Goal: Transaction & Acquisition: Subscribe to service/newsletter

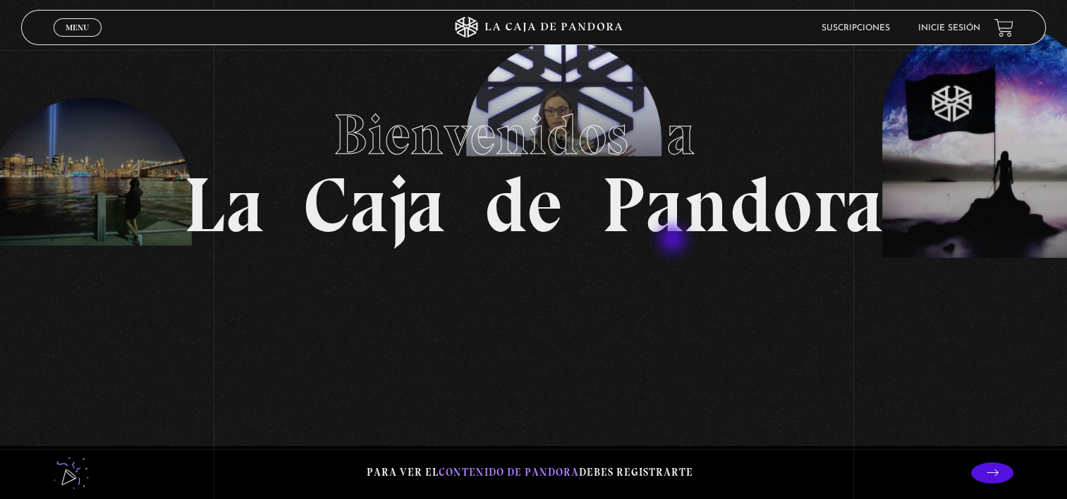
scroll to position [85, 0]
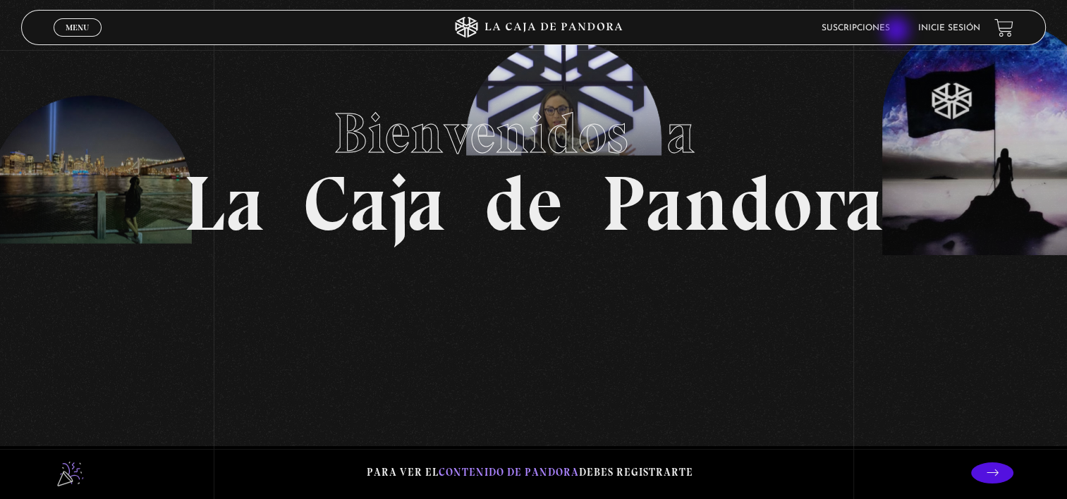
click at [890, 32] on link "Suscripciones" at bounding box center [856, 28] width 68 height 8
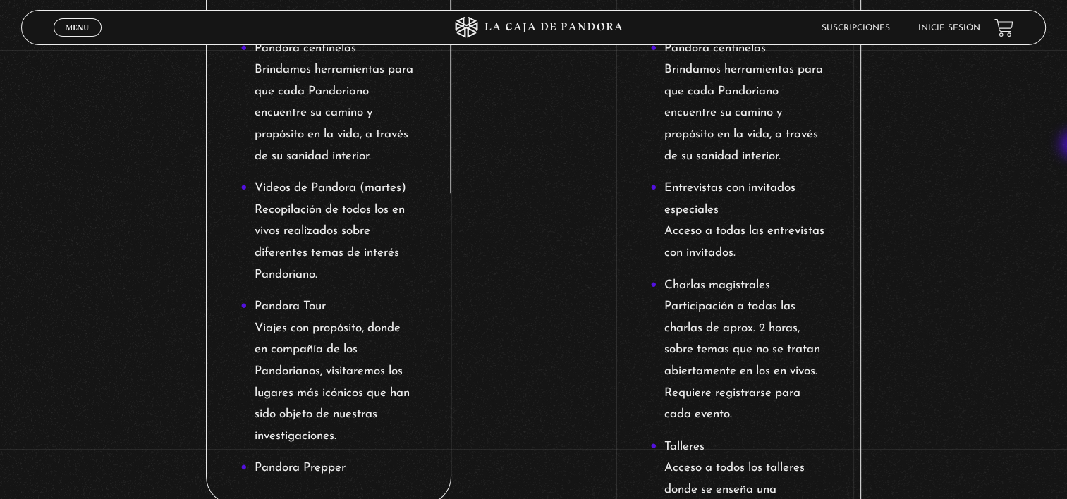
scroll to position [1086, 0]
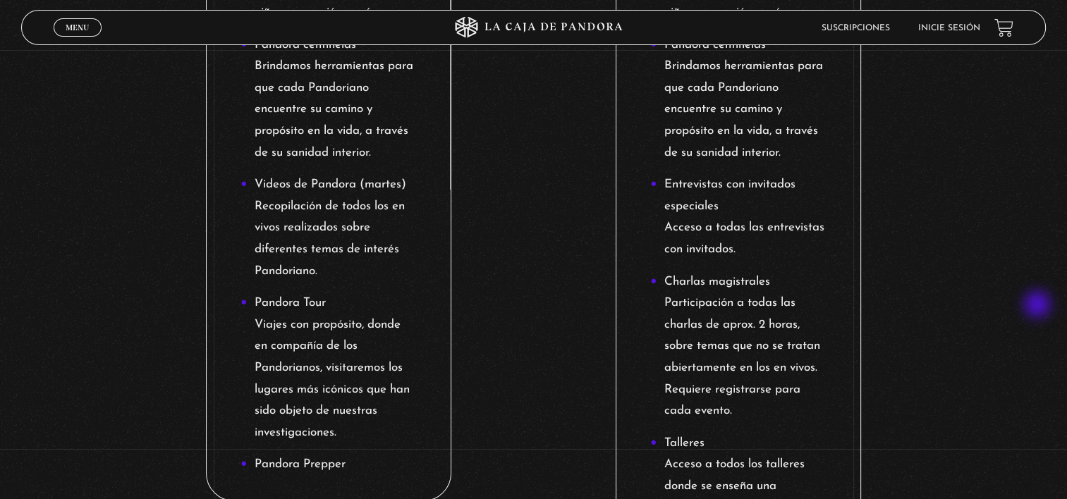
click at [1039, 306] on div "Suscripción Oveja Negra Escoja el plan y tiempo de pago que más le funcione: * …" at bounding box center [533, 54] width 1067 height 2080
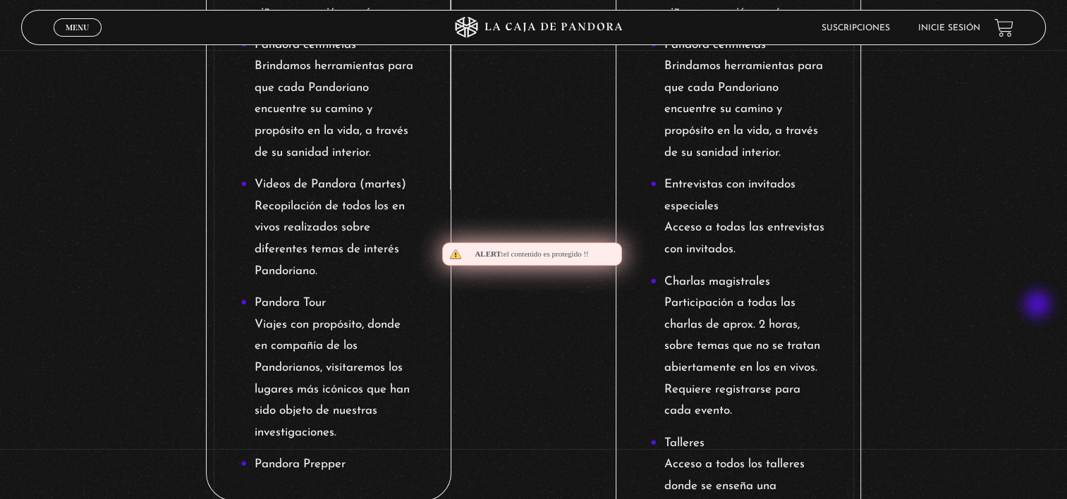
click at [1039, 306] on div "Suscripción Oveja Negra Escoja el plan y tiempo de pago que más le funcione: * …" at bounding box center [533, 54] width 1067 height 2080
click at [1001, 311] on div "Suscripción Oveja Negra Escoja el plan y tiempo de pago que más le funcione: * …" at bounding box center [533, 54] width 1067 height 2080
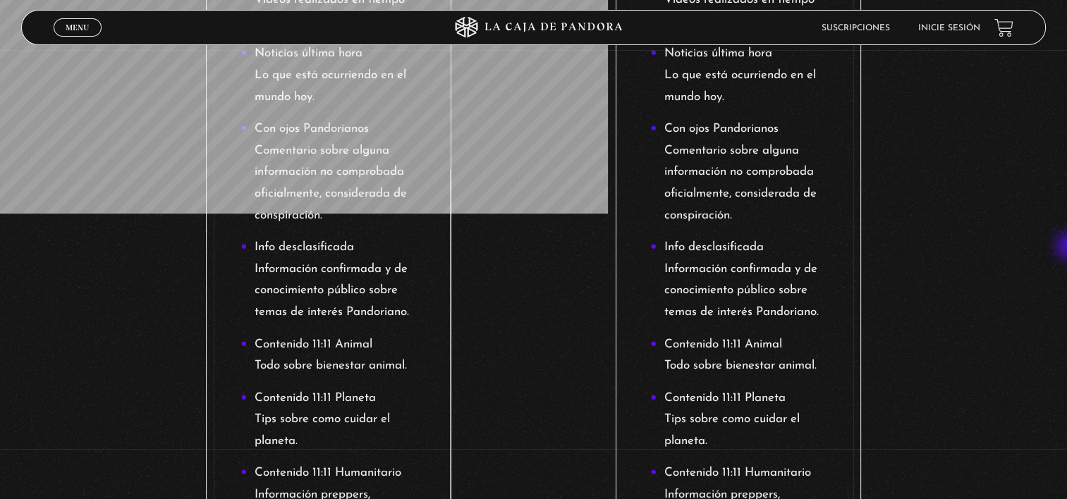
scroll to position [488, 0]
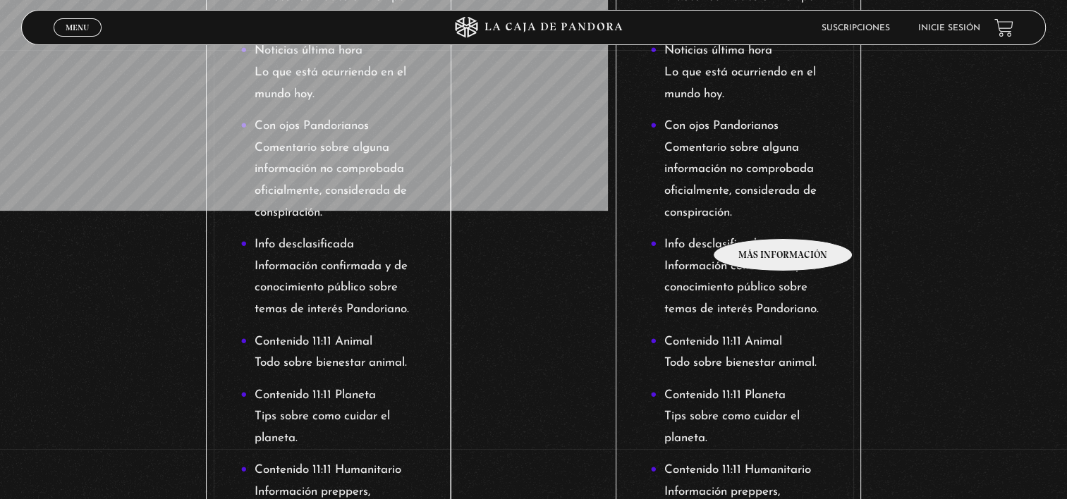
click at [784, 217] on li "Con ojos Pandorianos Comentario sobre alguna información no comprobada oficialm…" at bounding box center [738, 170] width 176 height 108
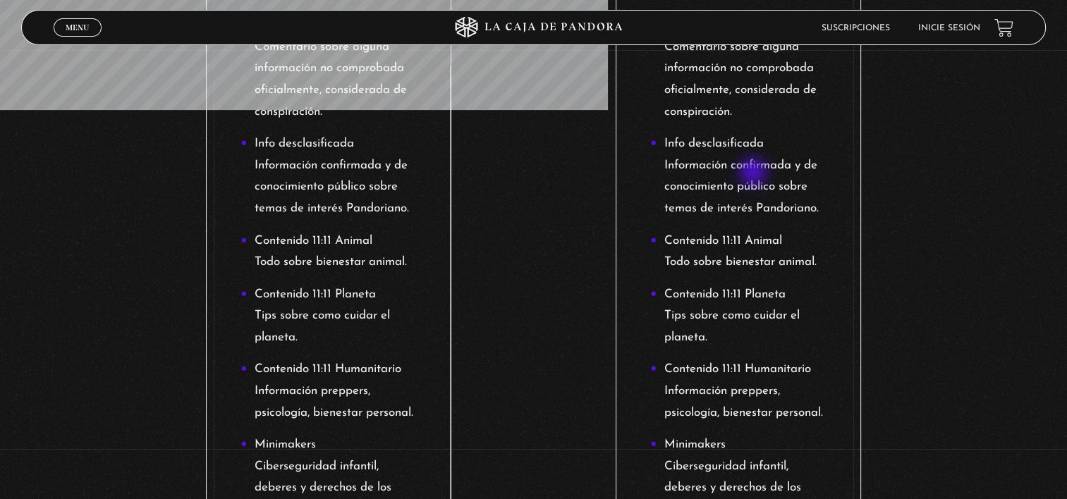
scroll to position [590, 0]
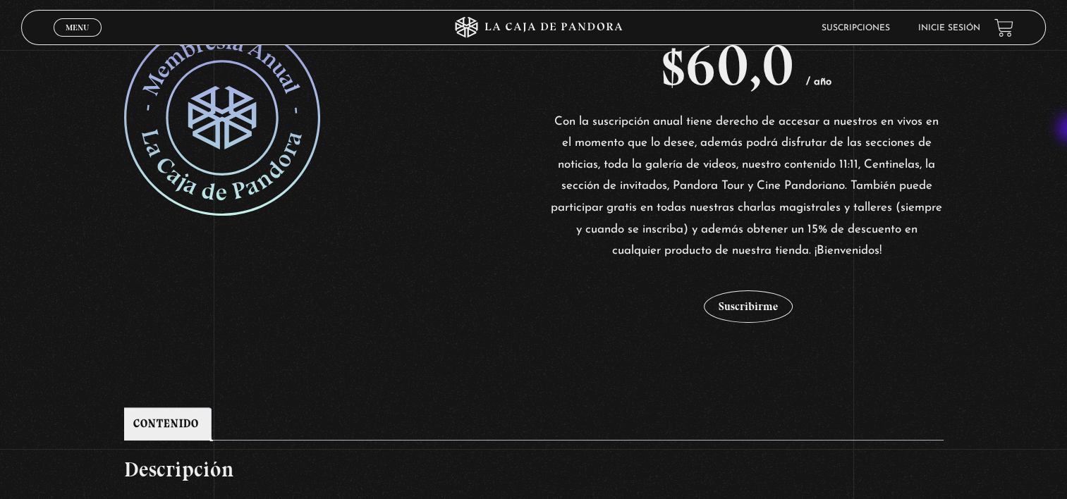
scroll to position [293, 0]
